Goal: Information Seeking & Learning: Learn about a topic

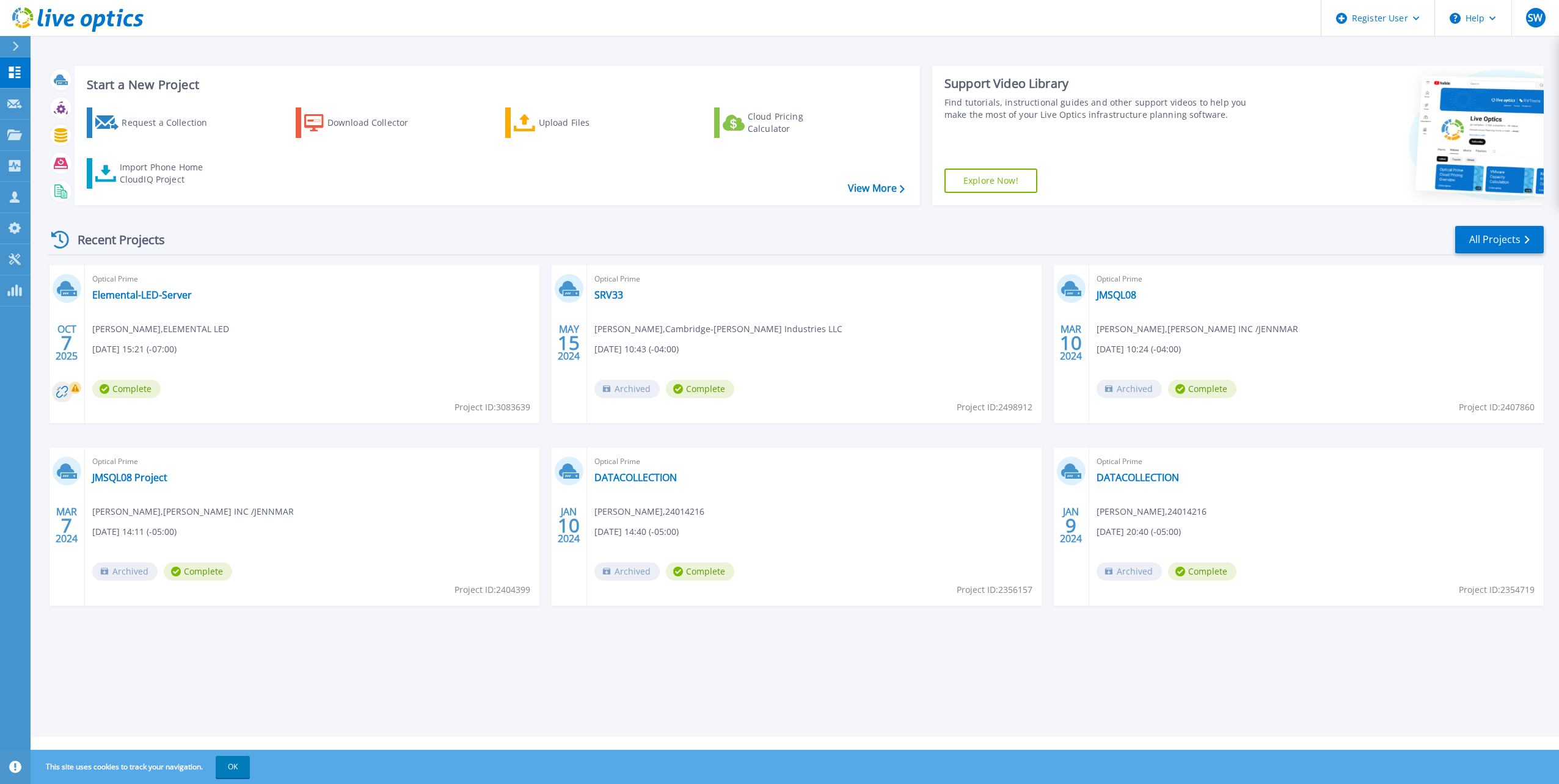
click at [136, 371] on div "Optical Prime Elemental-LED-Server Tim Bright , ELEMENTAL LED 10/07/2025, 15:21…" at bounding box center [312, 343] width 455 height 158
click at [164, 296] on link "Elemental-LED-Server" at bounding box center [142, 295] width 99 height 12
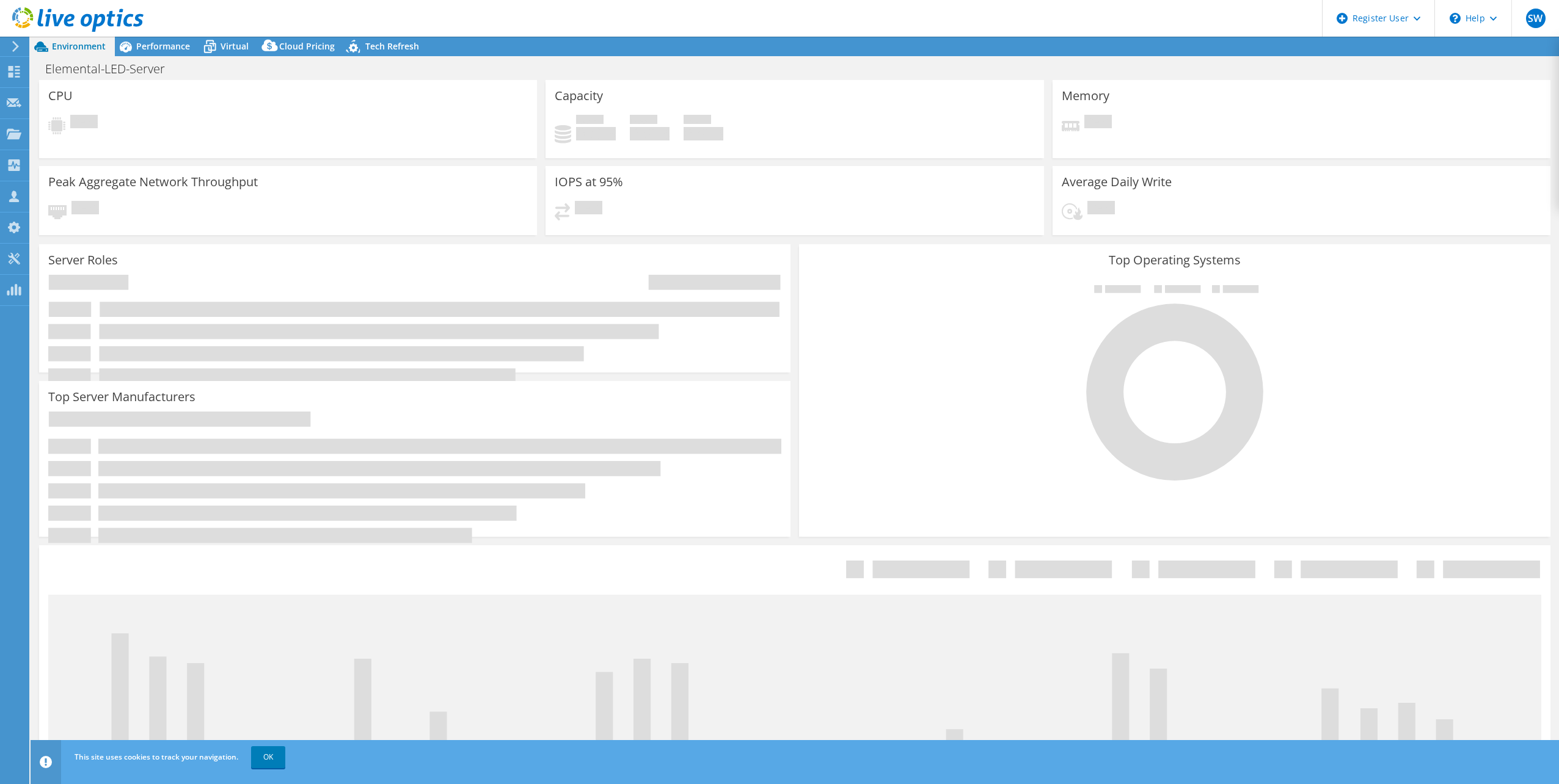
select select "USD"
radio input "true"
radio input "false"
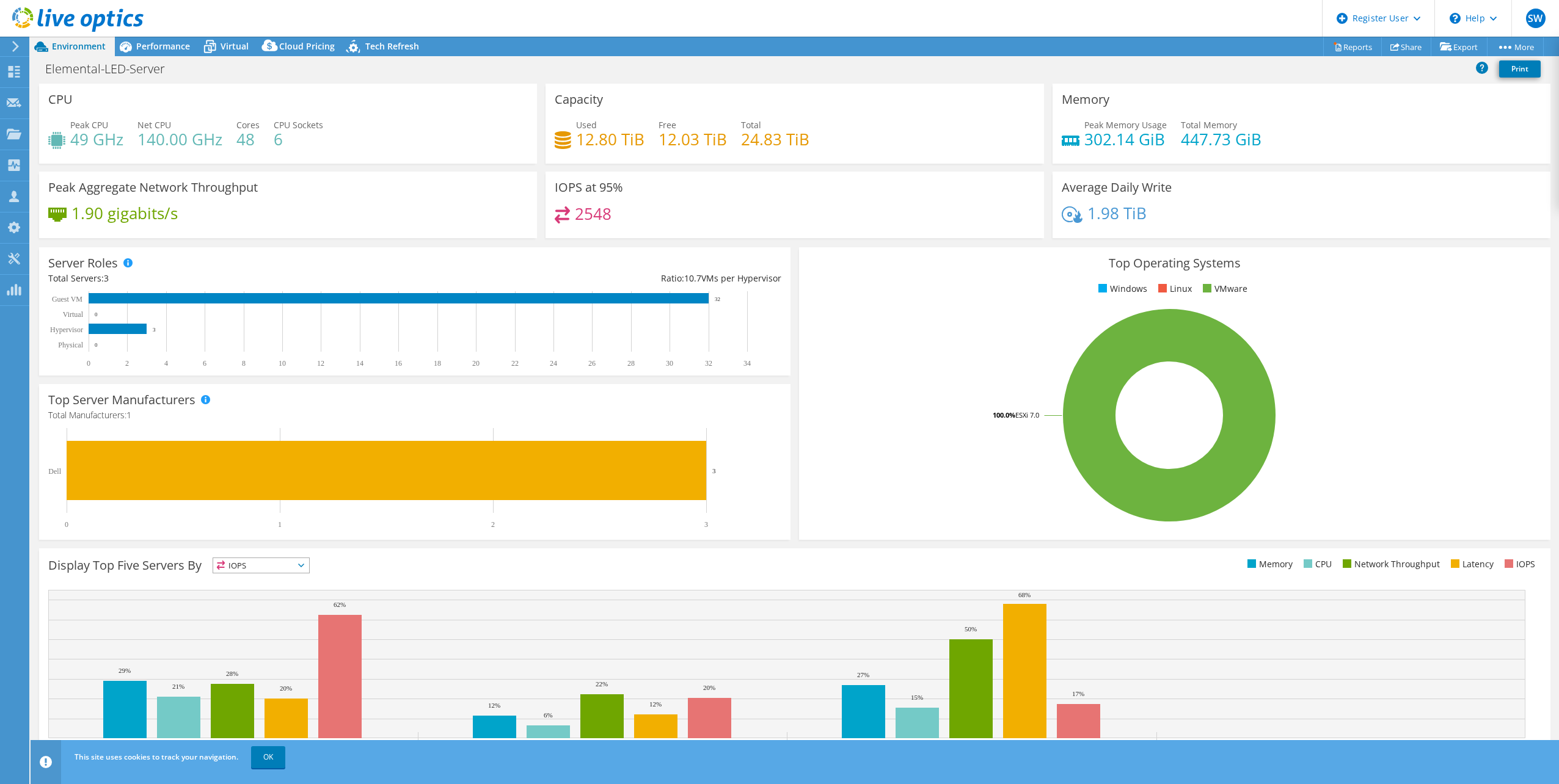
scroll to position [31, 0]
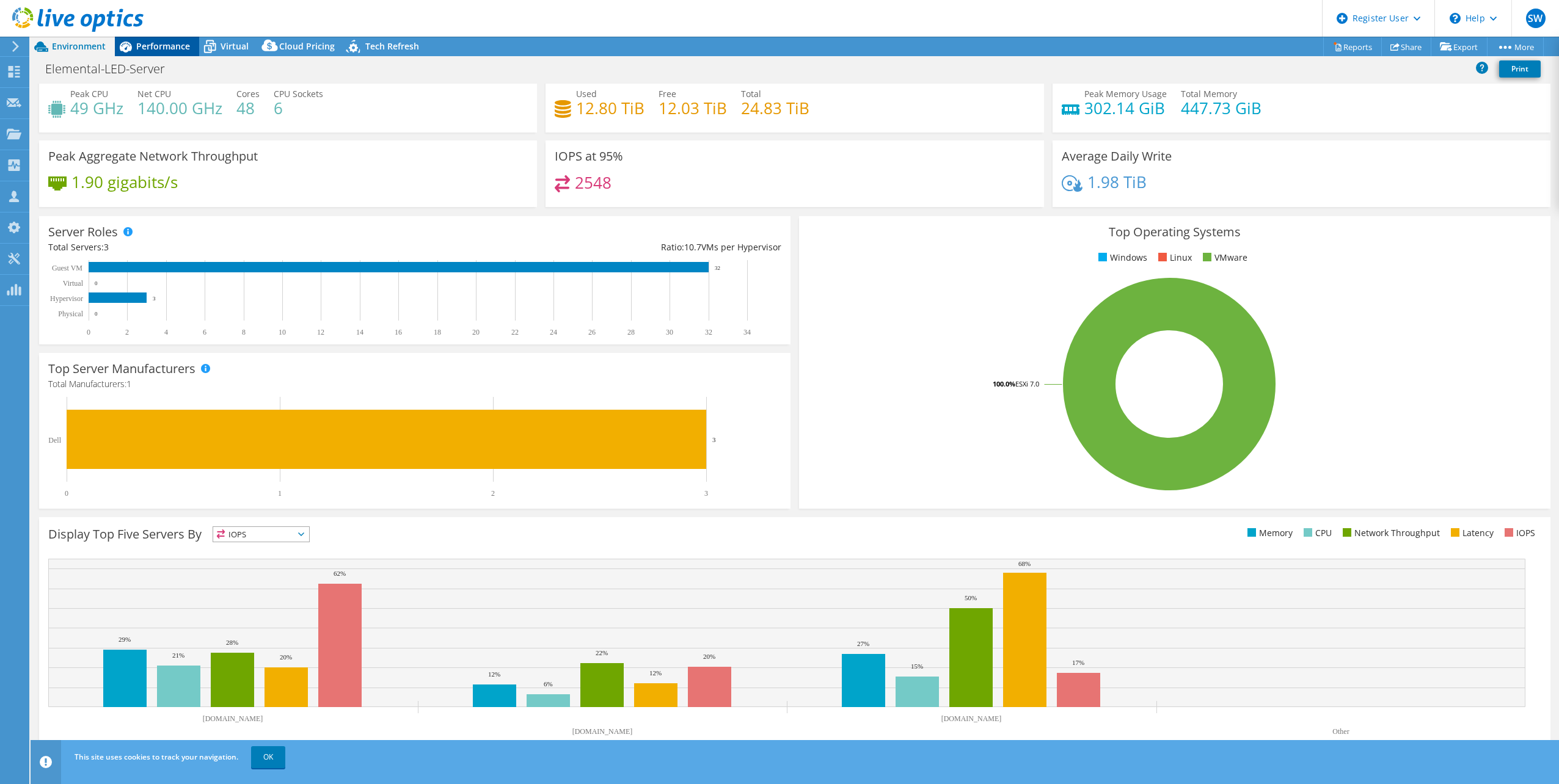
click at [174, 46] on span "Performance" at bounding box center [163, 46] width 54 height 12
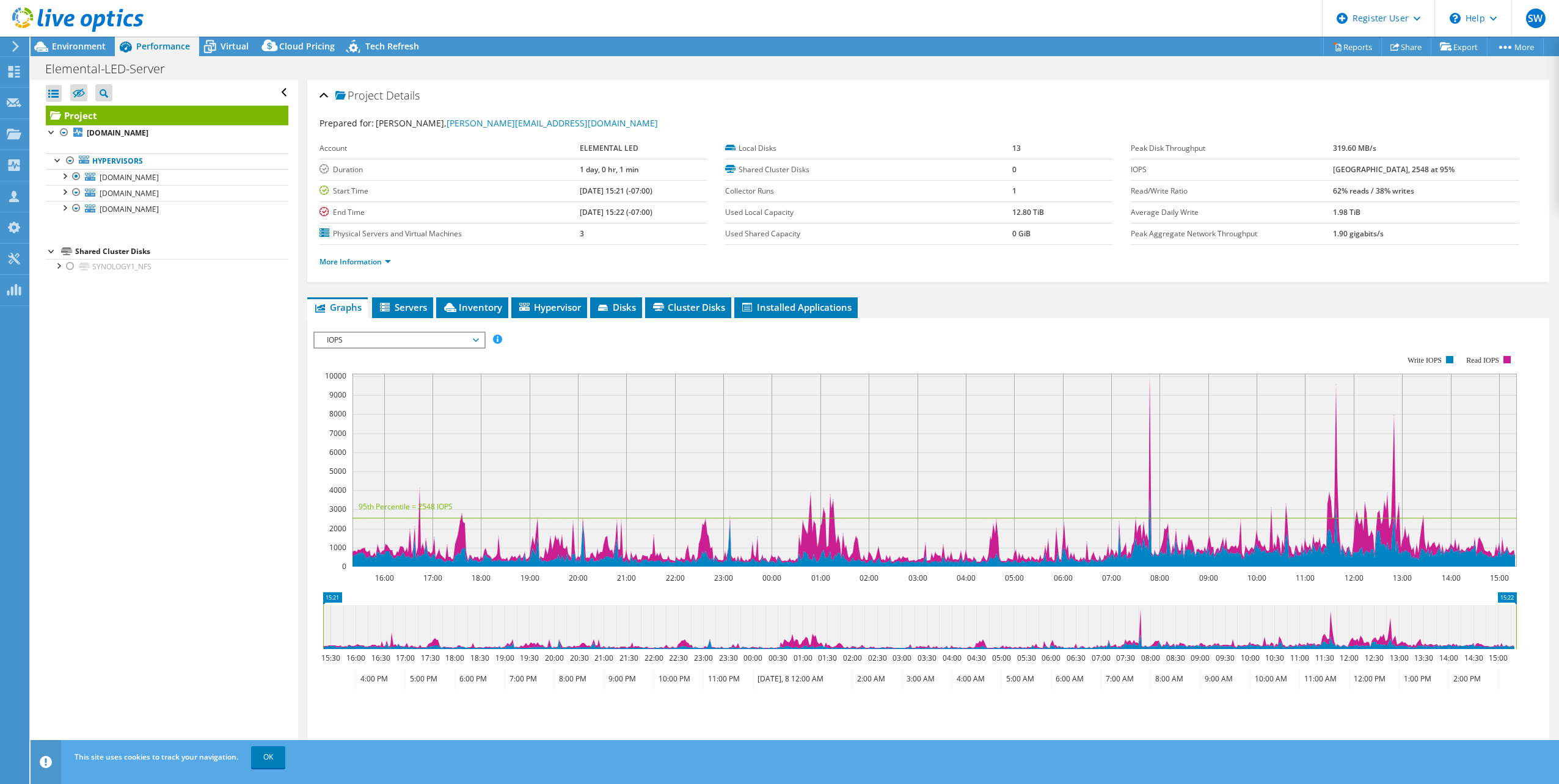
scroll to position [0, 0]
click at [419, 341] on span "IOPS" at bounding box center [399, 340] width 157 height 14
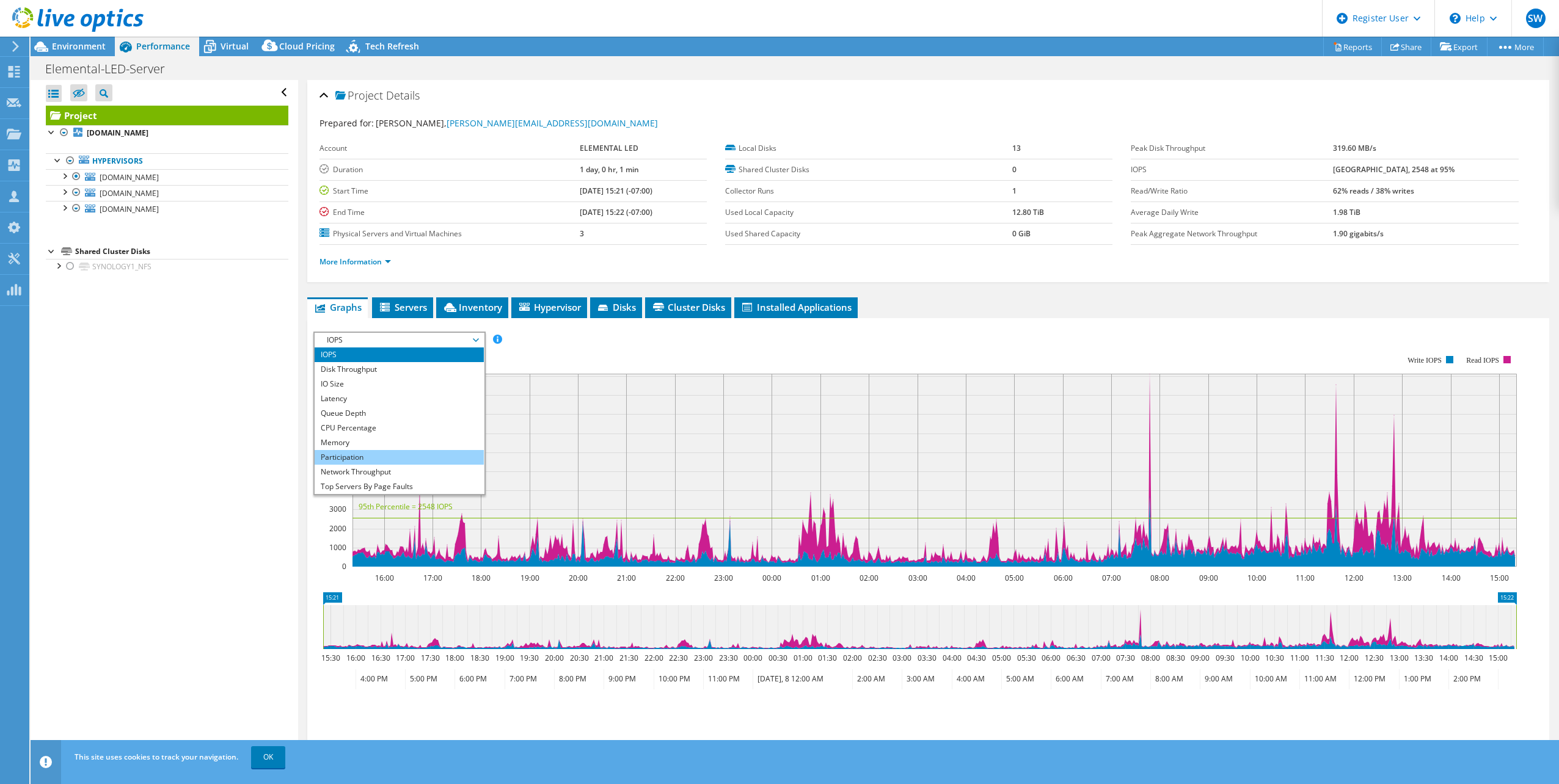
scroll to position [44, 0]
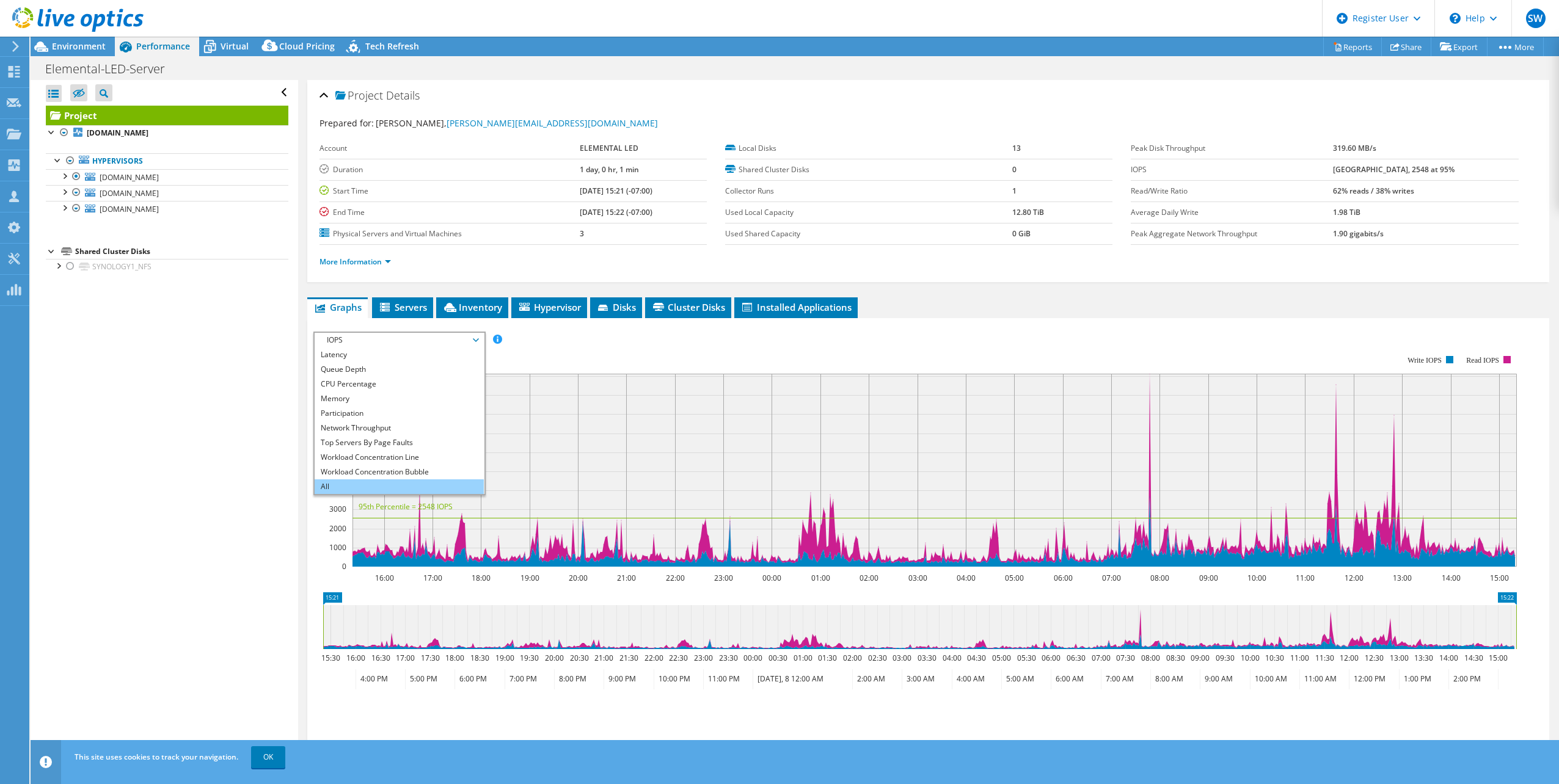
click at [369, 484] on li "All" at bounding box center [399, 486] width 169 height 14
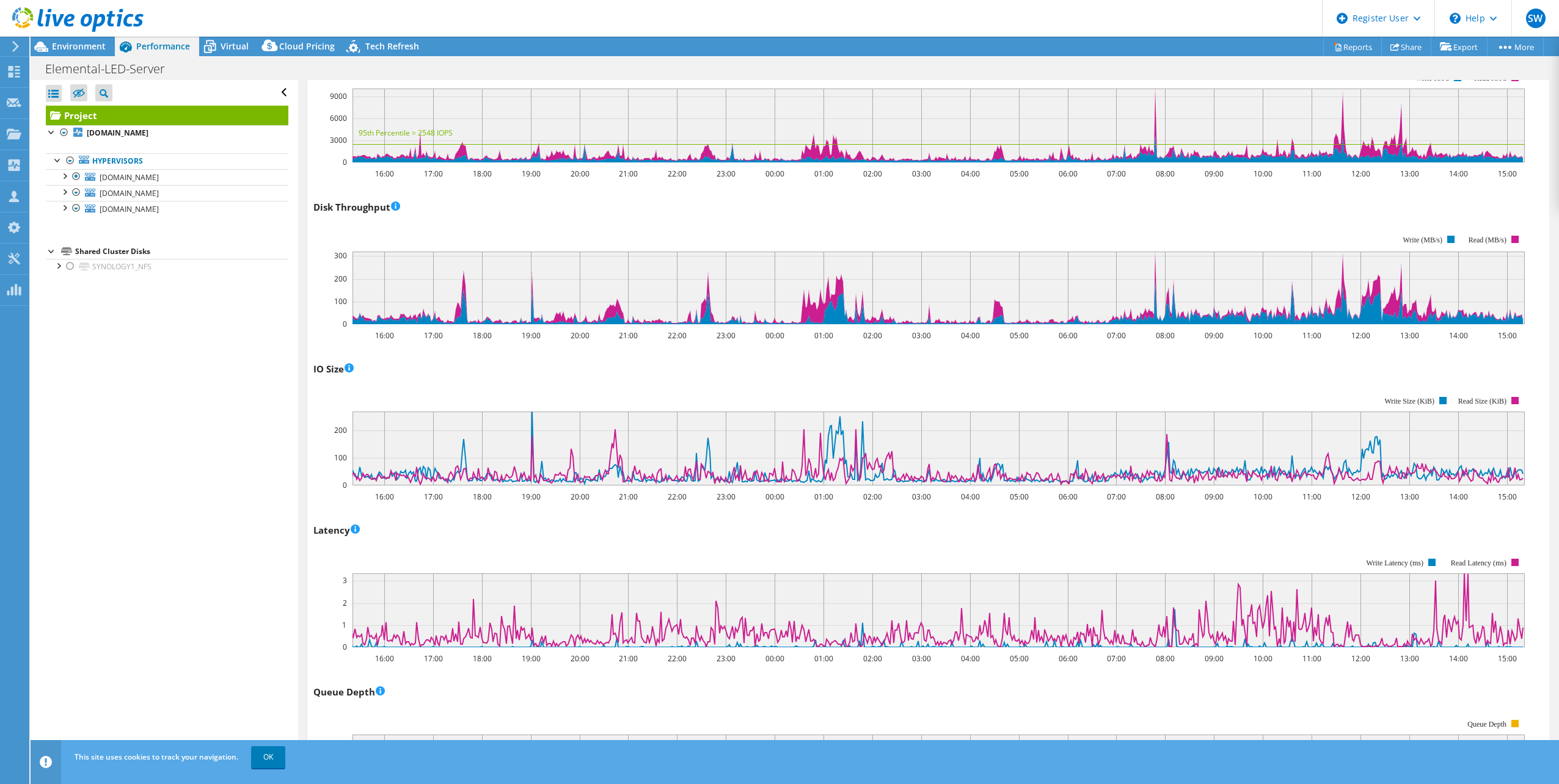
scroll to position [317, 0]
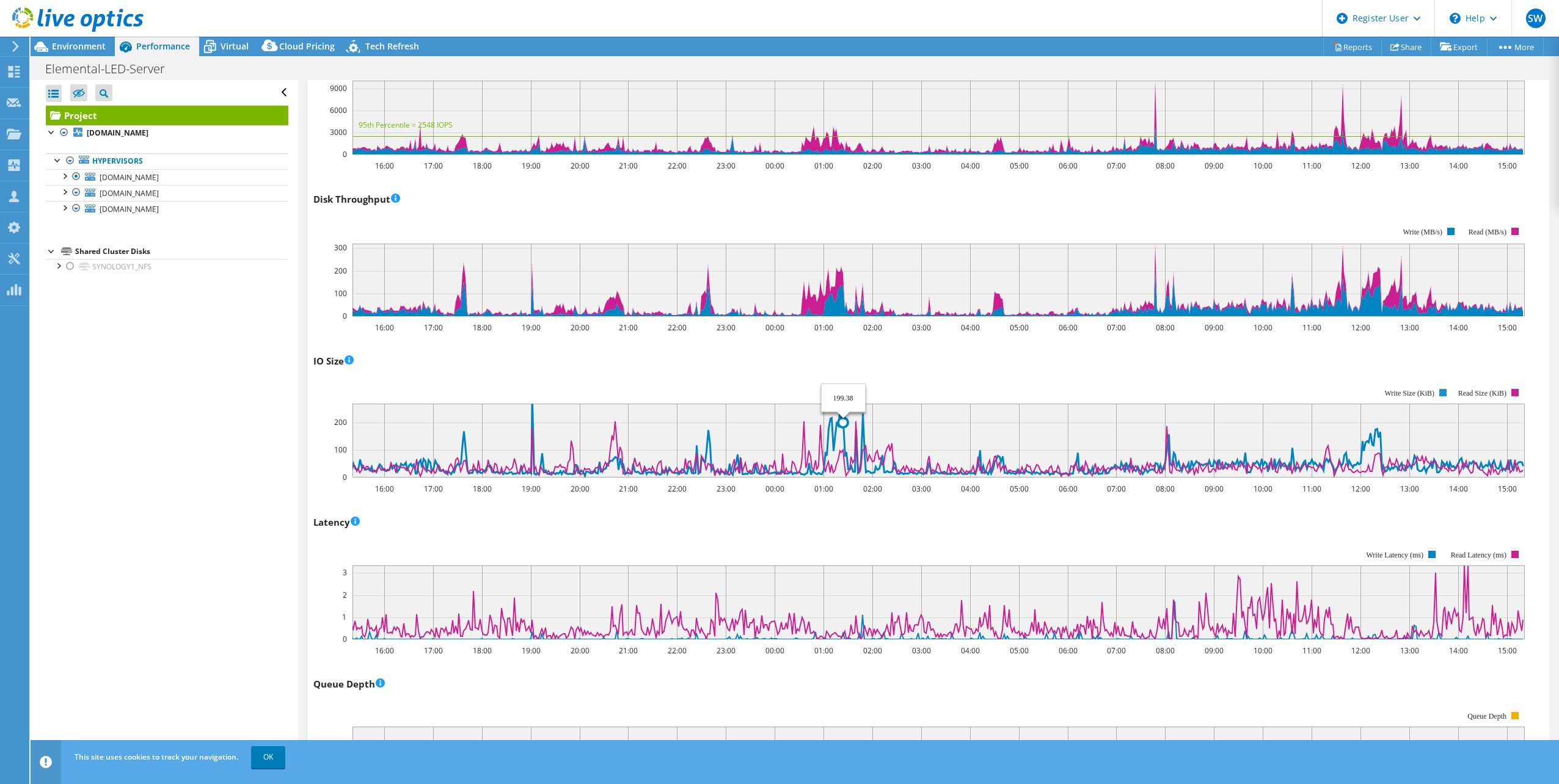
click at [844, 418] on icon at bounding box center [937, 439] width 1171 height 72
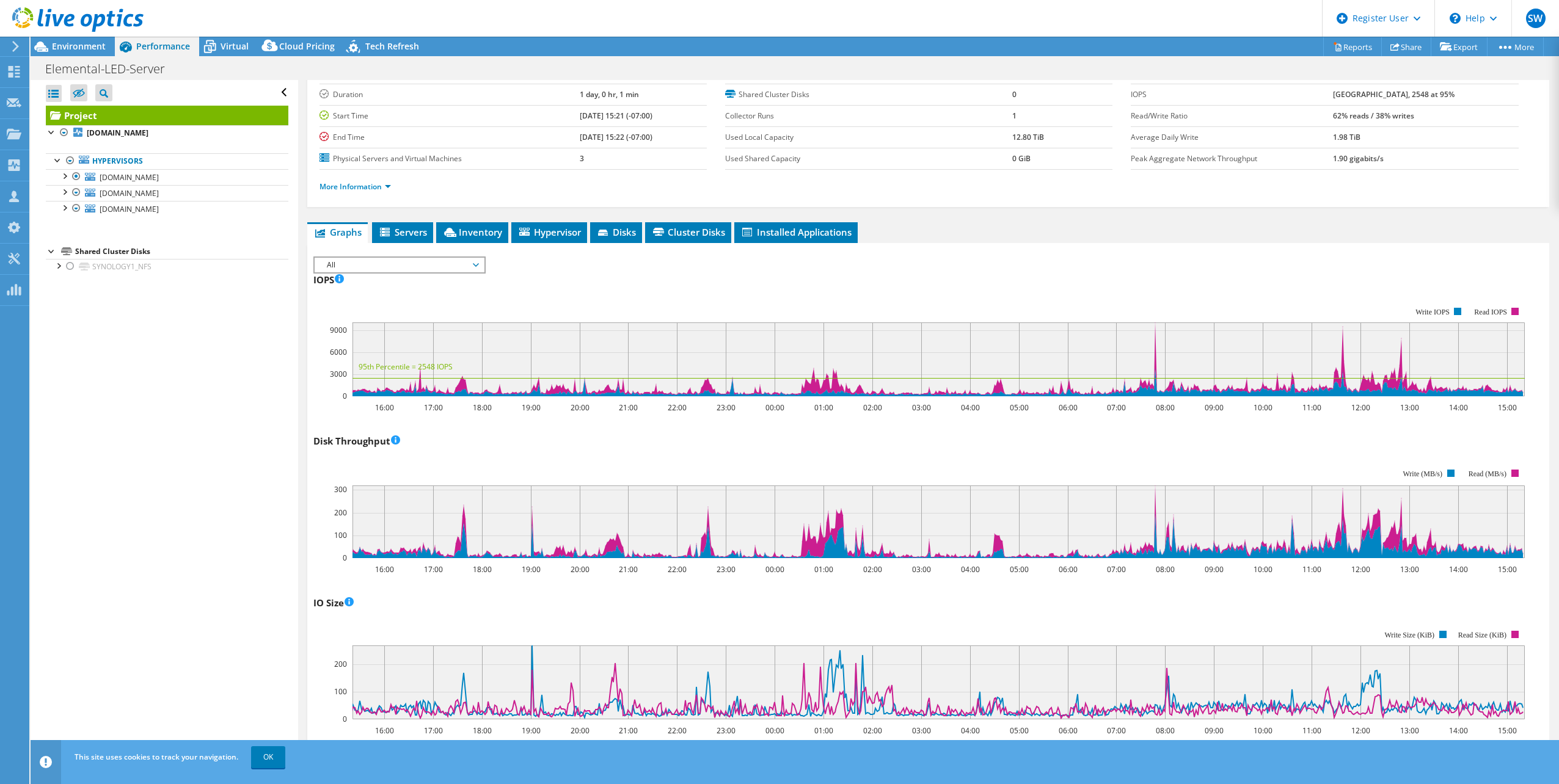
scroll to position [0, 0]
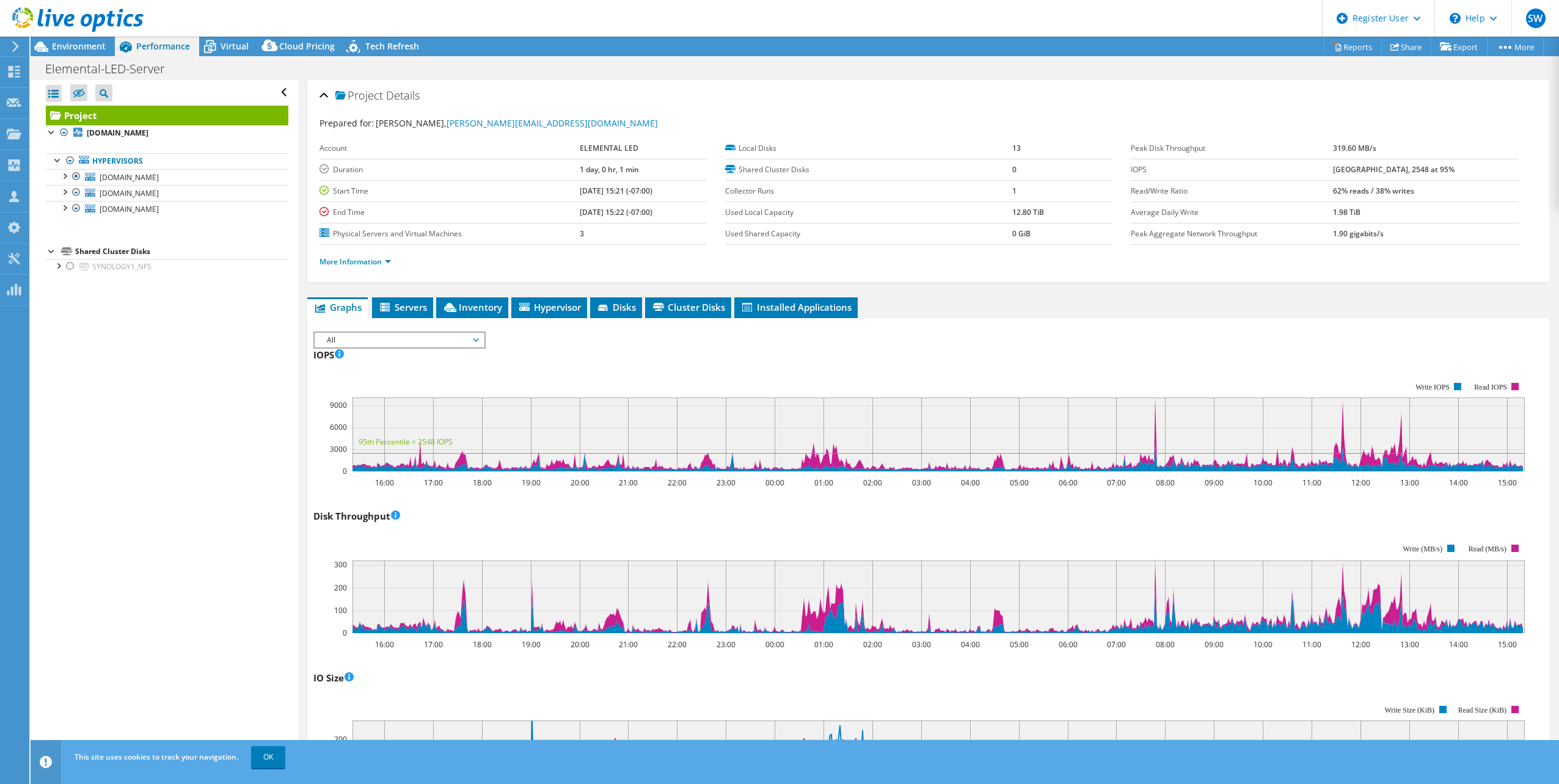
click at [475, 341] on span "All" at bounding box center [399, 340] width 157 height 14
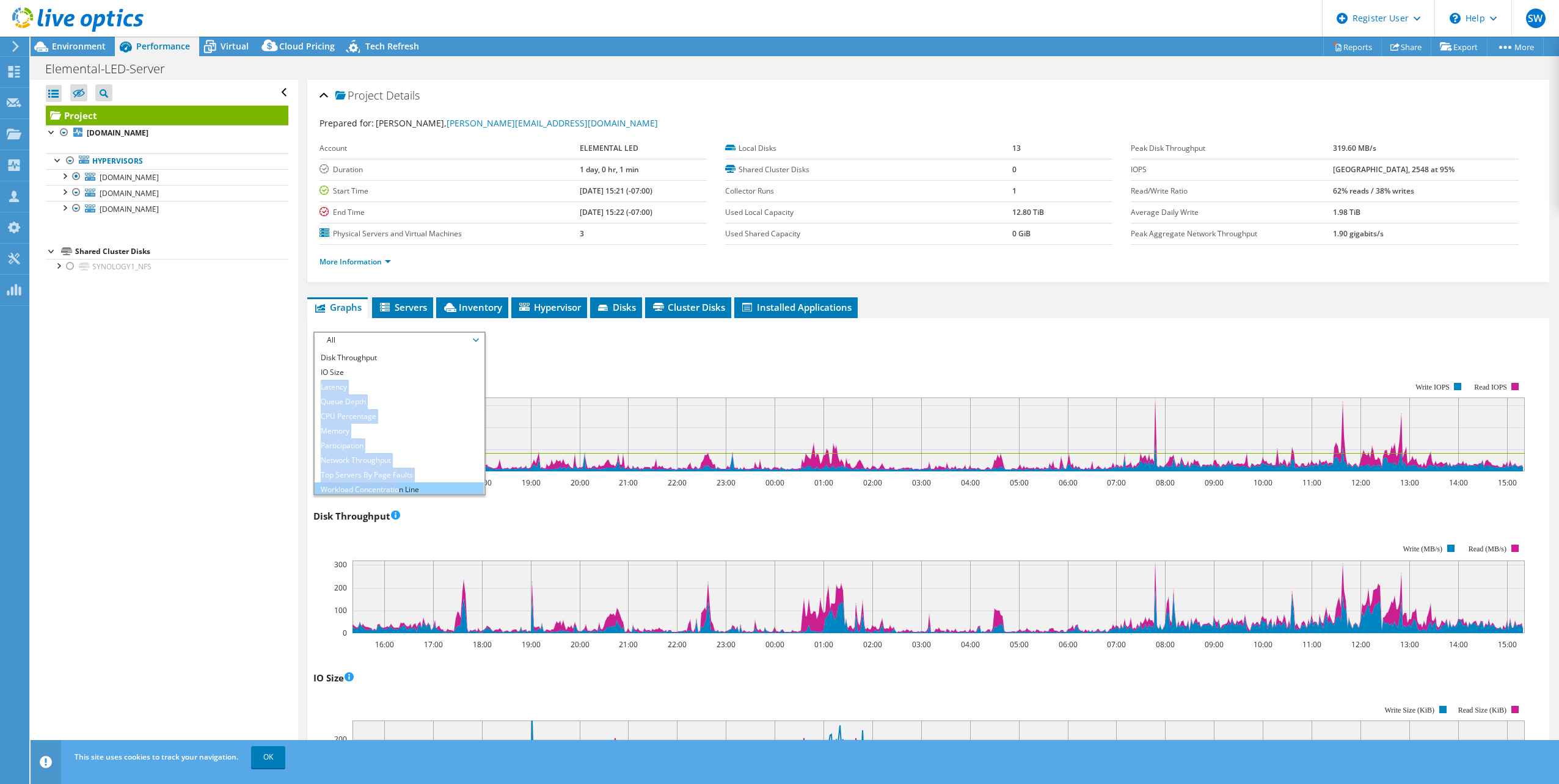
scroll to position [44, 0]
drag, startPoint x: 315, startPoint y: 350, endPoint x: 399, endPoint y: 484, distance: 158.2
click at [399, 484] on ul "IOPS Disk Throughput IO Size Latency Queue Depth CPU Percentage Memory Page Fau…" at bounding box center [399, 421] width 169 height 147
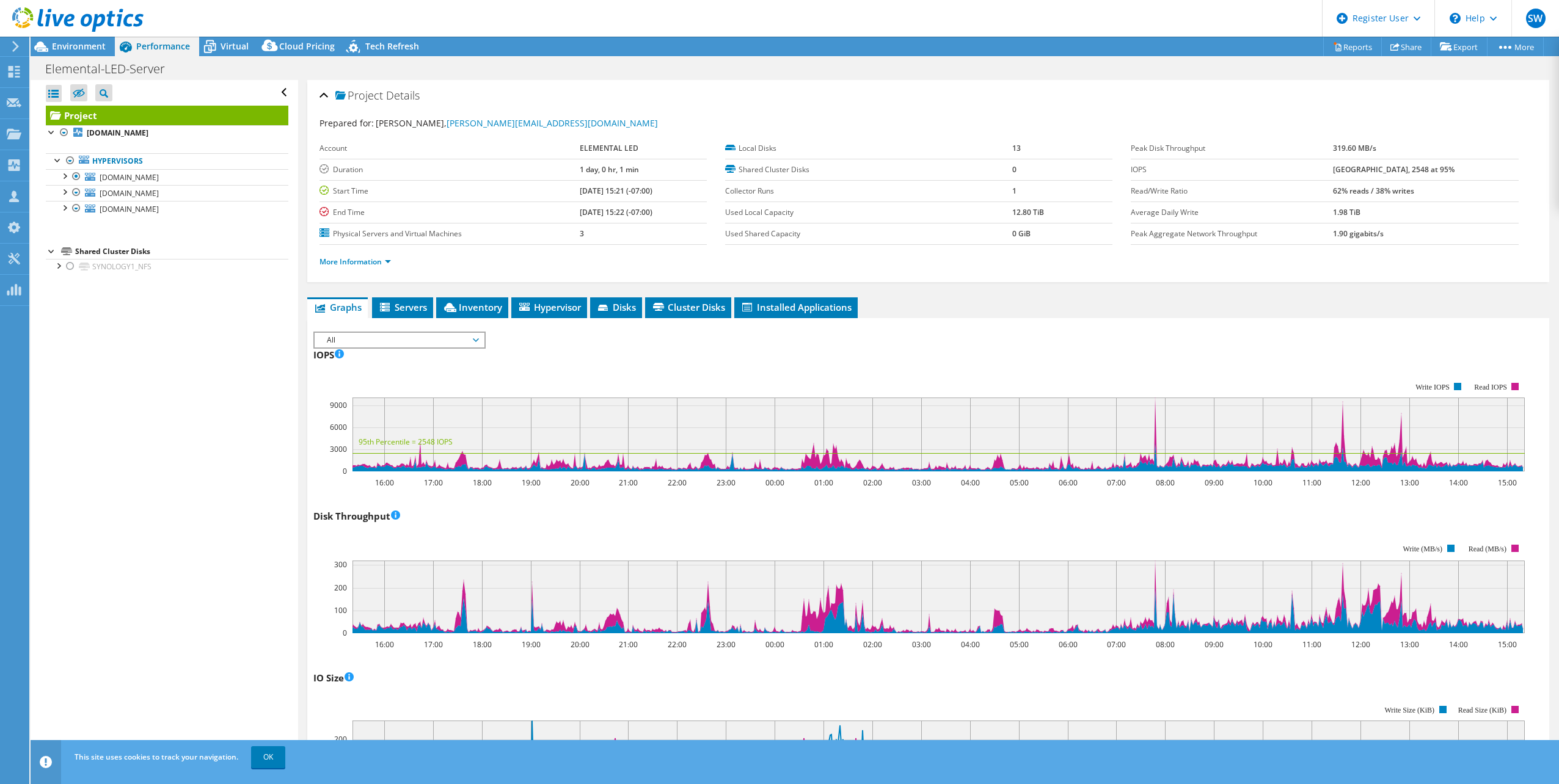
drag, startPoint x: 400, startPoint y: 483, endPoint x: 225, endPoint y: 401, distance: 193.3
click at [221, 404] on div "Open All Close All Hide Excluded Nodes Project Tree Filter" at bounding box center [163, 420] width 267 height 680
click at [345, 335] on span "All" at bounding box center [399, 340] width 157 height 14
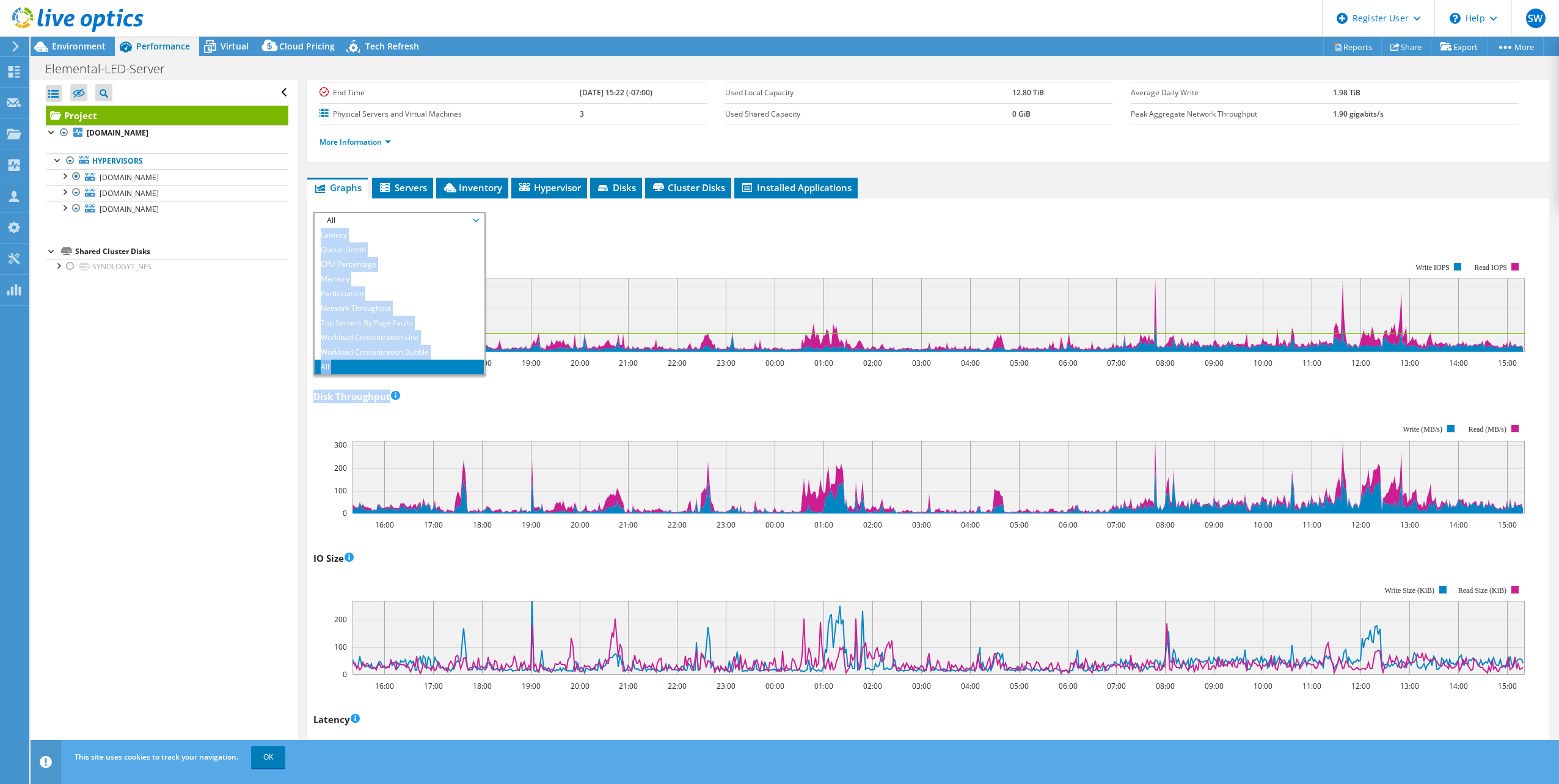
scroll to position [122, 0]
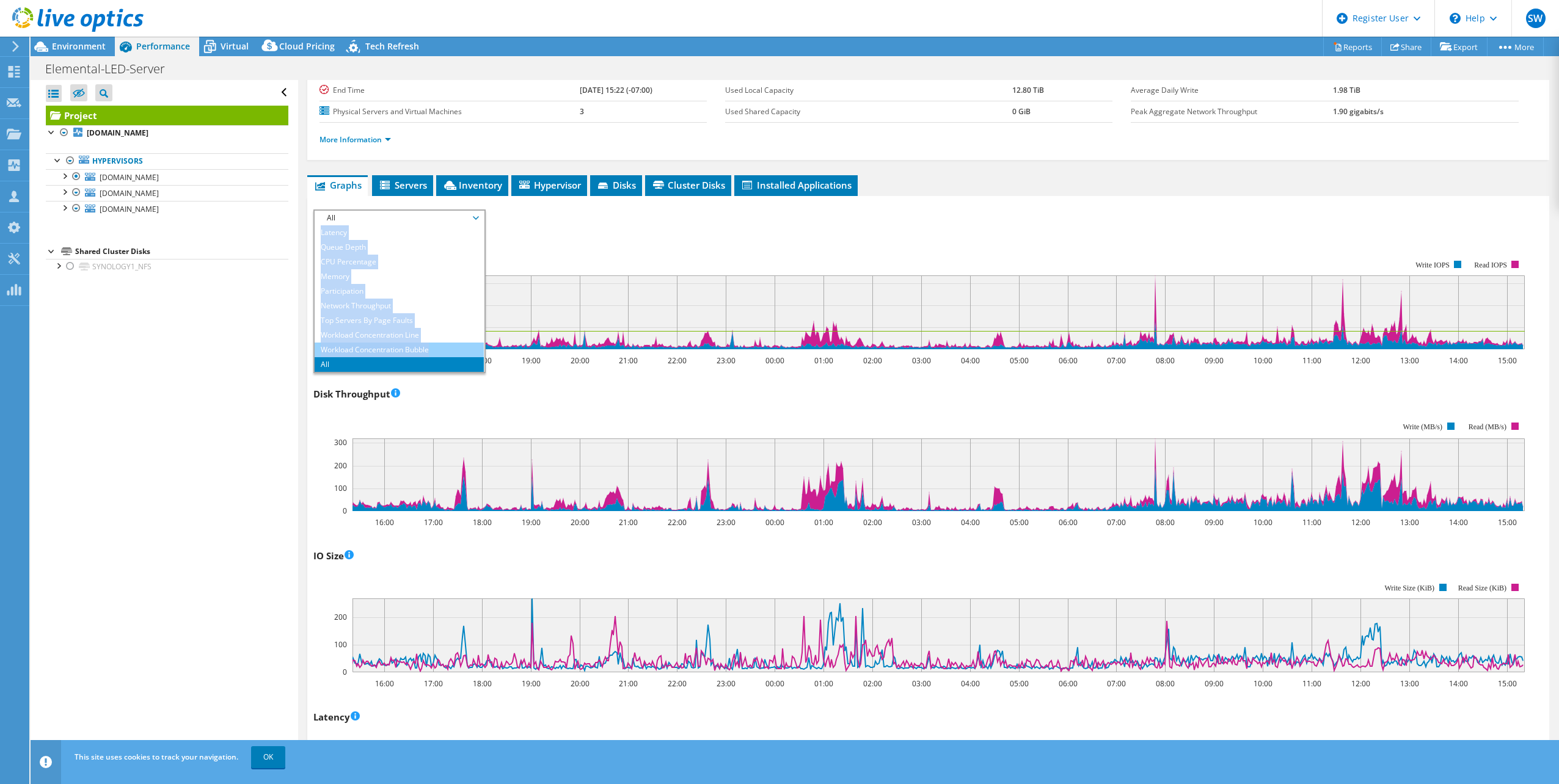
drag, startPoint x: 315, startPoint y: 352, endPoint x: 440, endPoint y: 352, distance: 125.0
click at [446, 352] on ul "IOPS Disk Throughput IO Size Latency Queue Depth CPU Percentage Memory Page Fau…" at bounding box center [399, 299] width 169 height 147
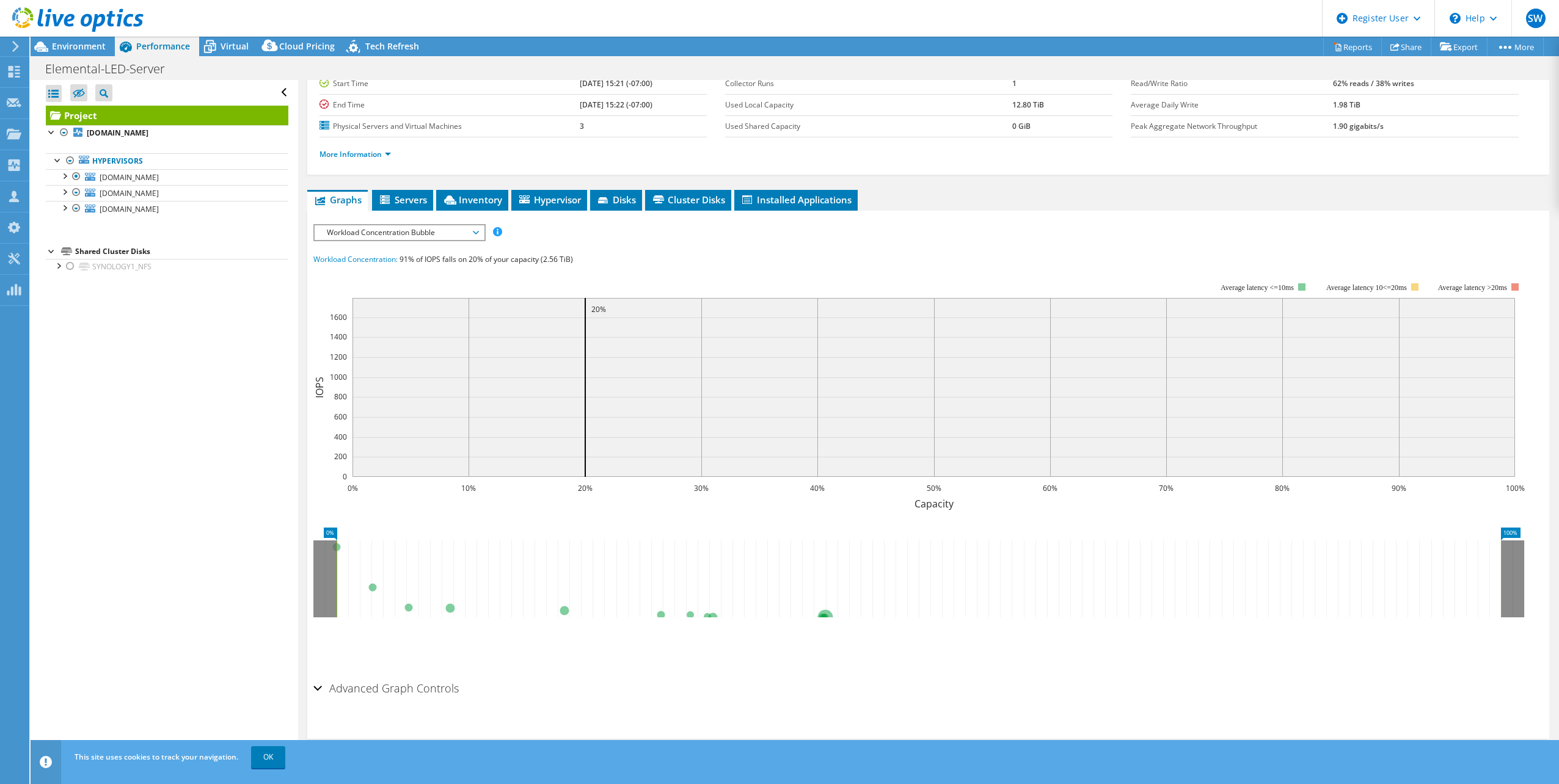
scroll to position [108, 0]
drag, startPoint x: 440, startPoint y: 352, endPoint x: 446, endPoint y: 220, distance: 132.1
click at [446, 220] on div "IOPS Disk Throughput IO Size Latency Queue Depth CPU Percentage Memory Page Fau…" at bounding box center [928, 447] width 1230 height 458
click at [447, 228] on span "Workload Concentration Bubble" at bounding box center [399, 232] width 157 height 14
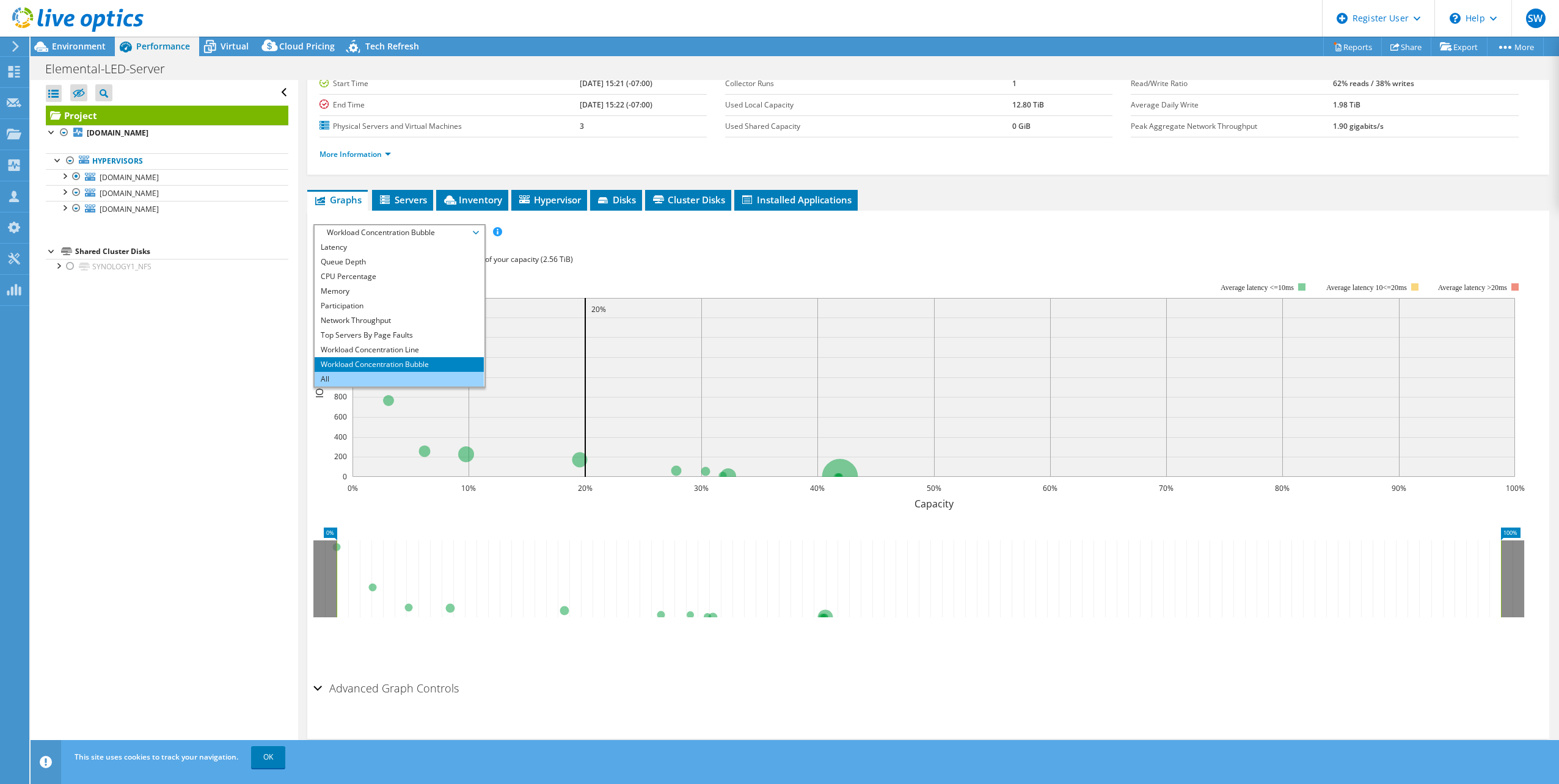
click at [331, 379] on li "All" at bounding box center [399, 379] width 169 height 14
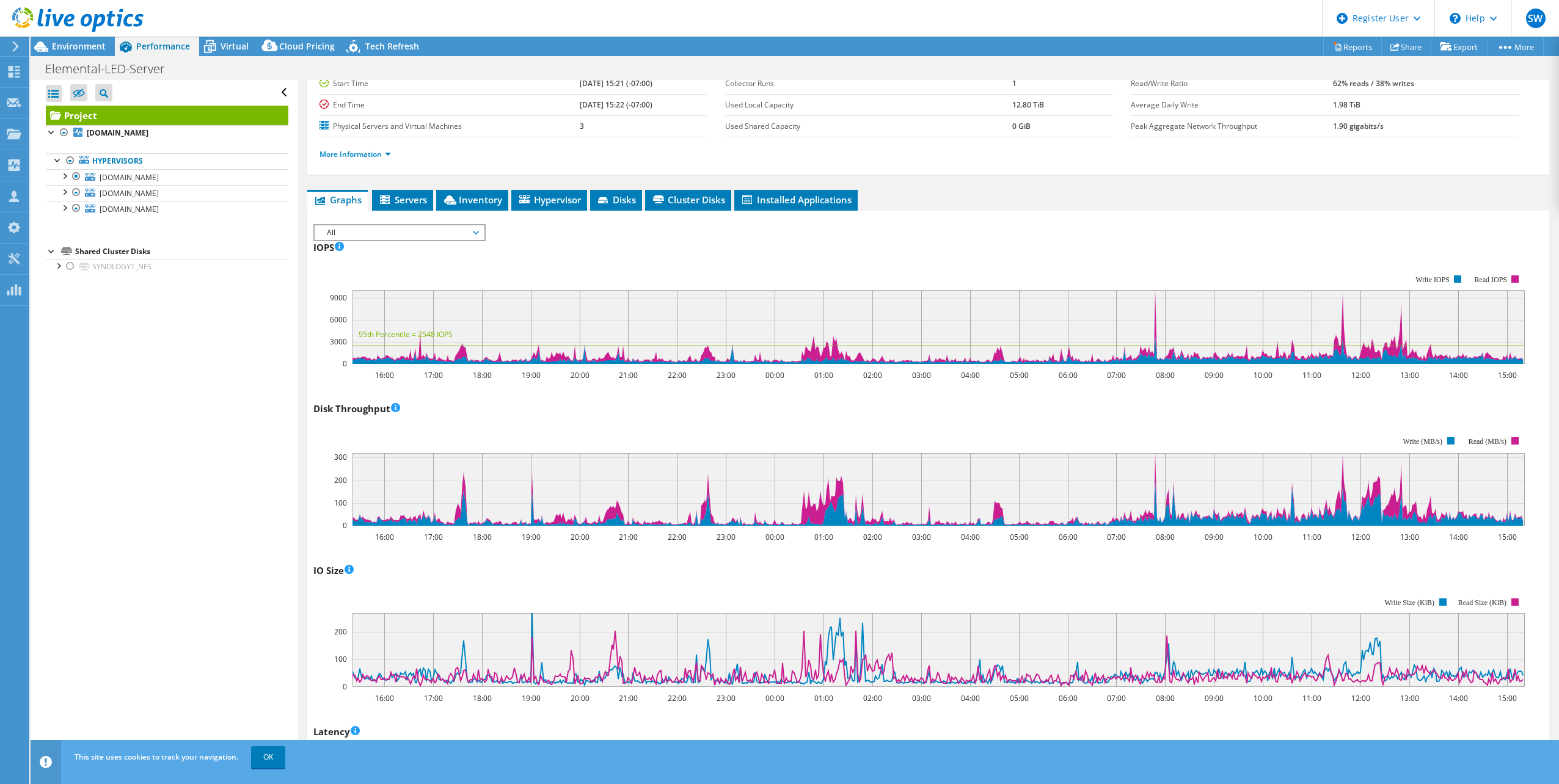
click at [474, 233] on span "All" at bounding box center [399, 232] width 157 height 14
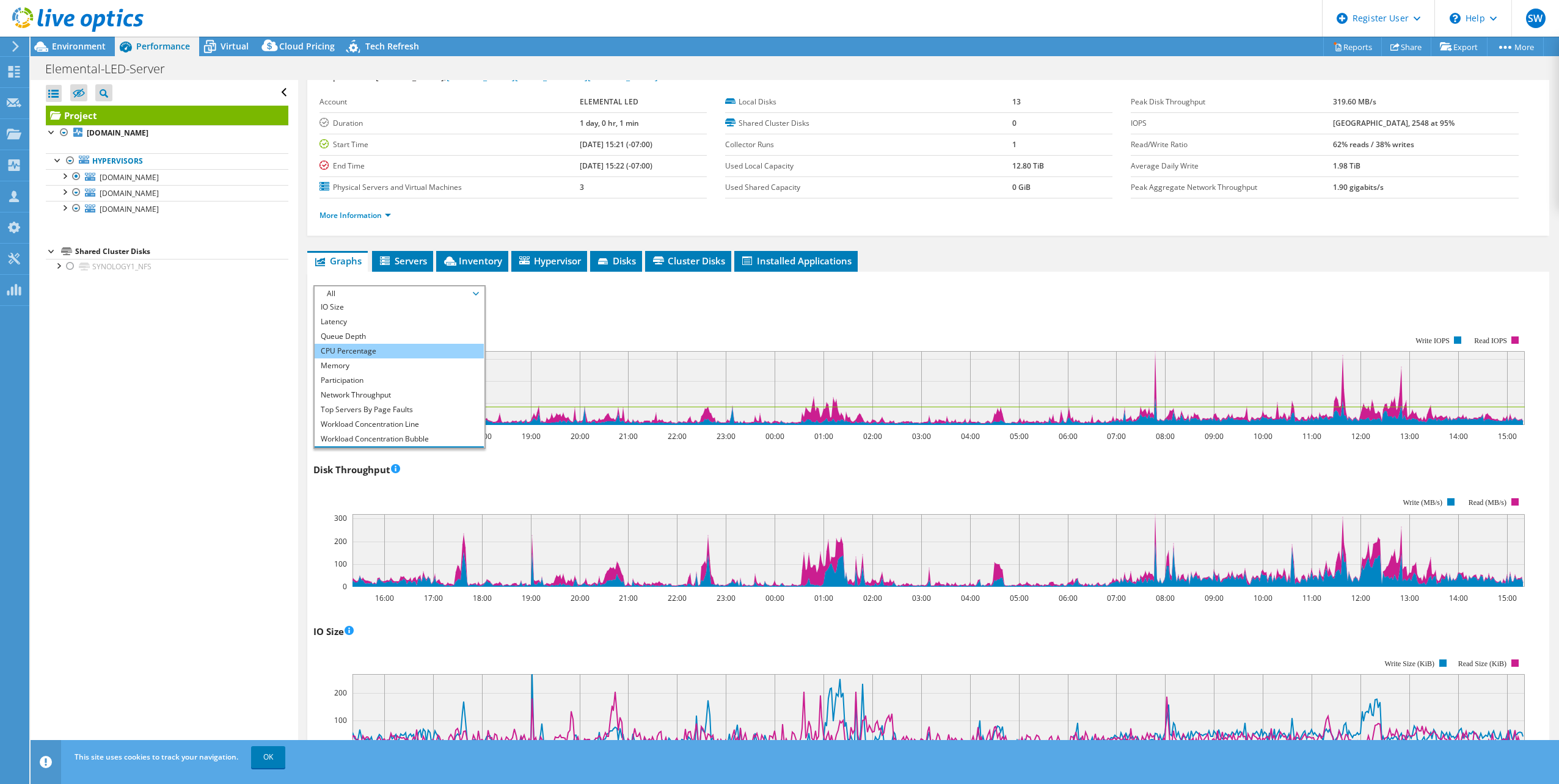
scroll to position [44, 0]
click at [434, 437] on li "All" at bounding box center [399, 440] width 169 height 14
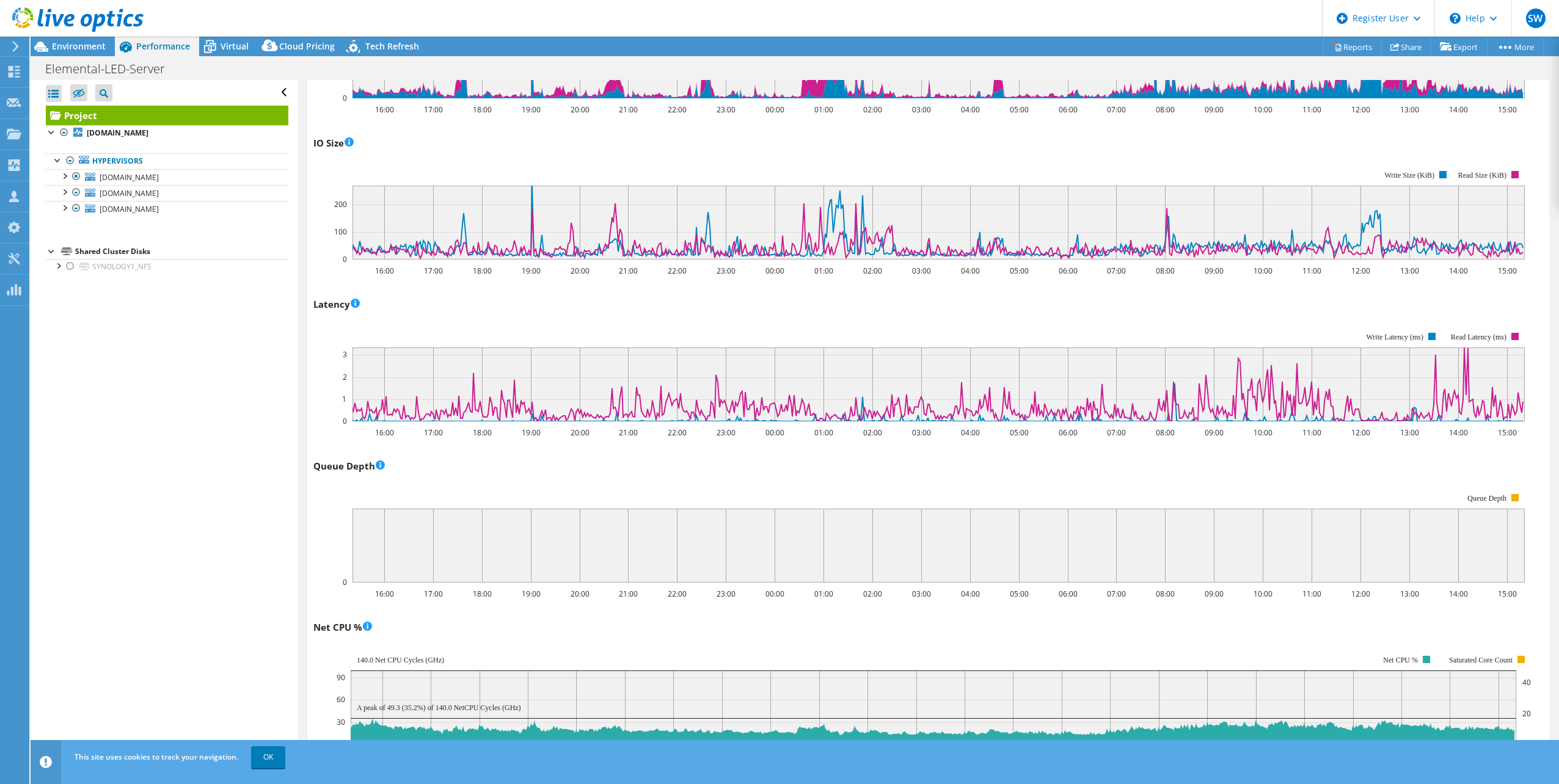
scroll to position [474, 0]
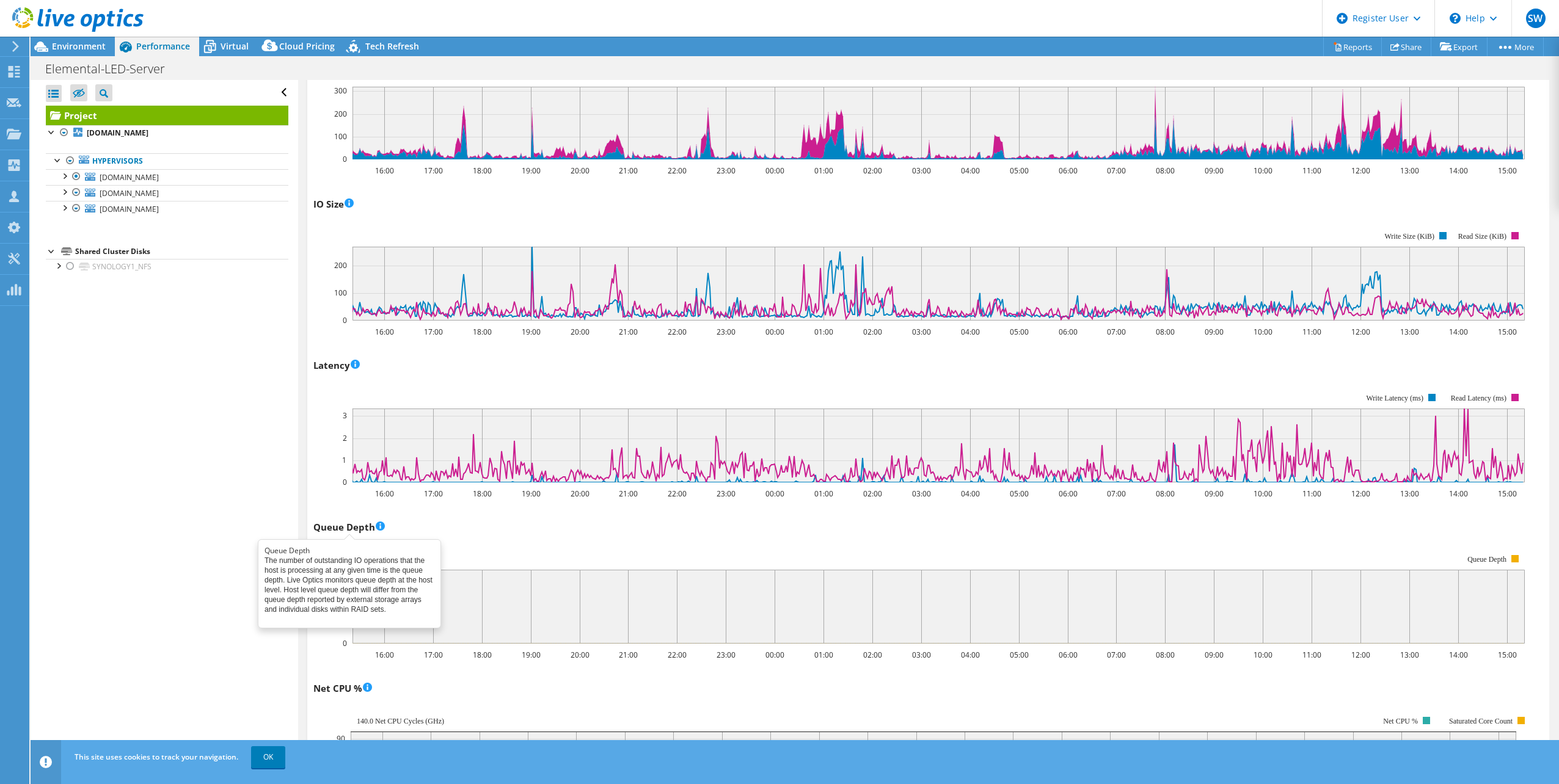
click at [381, 523] on span at bounding box center [380, 527] width 9 height 12
click at [384, 525] on span at bounding box center [380, 527] width 9 height 12
click at [519, 516] on div "IOPS 16:00 17:00 18:00 19:00 20:00 21:00 22:00 23:00 00:00 01:00 02:00 03:00 04…" at bounding box center [928, 589] width 1230 height 1436
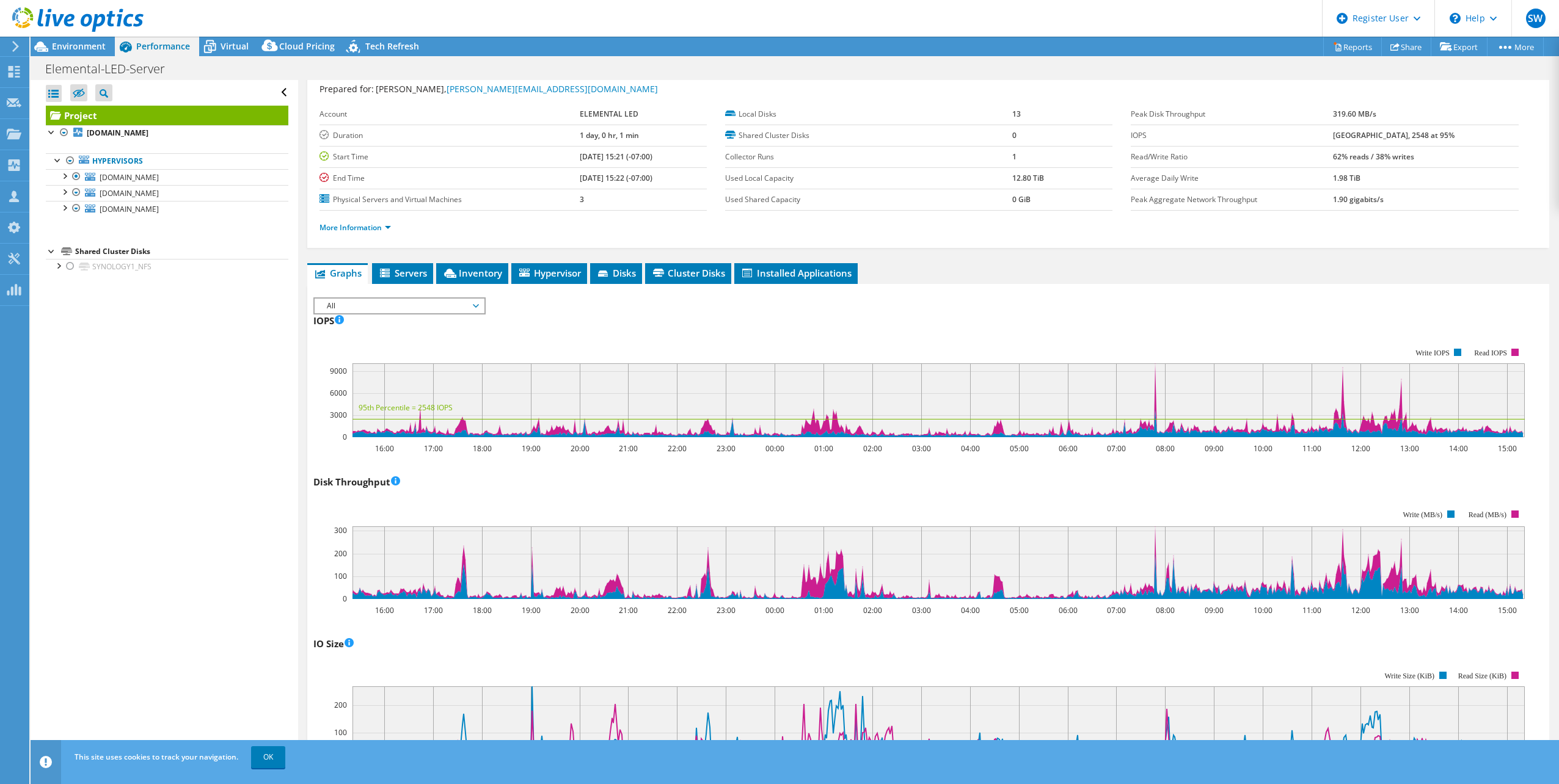
scroll to position [0, 0]
